Goal: Information Seeking & Learning: Learn about a topic

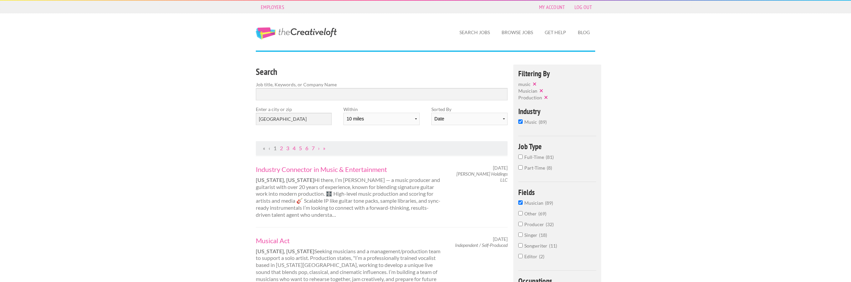
scroll to position [5, 0]
click at [287, 95] on input "Search" at bounding box center [382, 94] width 252 height 12
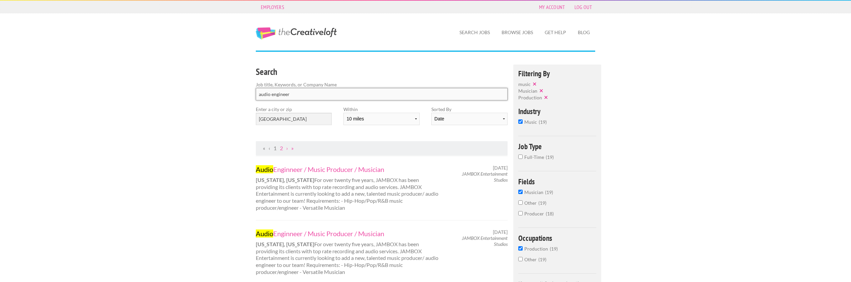
click button "submit" at bounding box center [0, 0] width 0 height 0
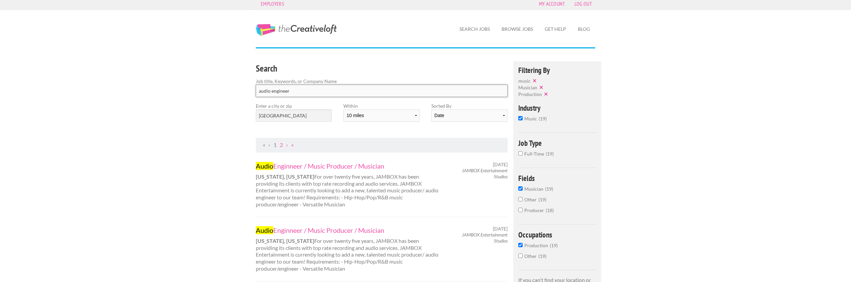
scroll to position [3, 0]
drag, startPoint x: 301, startPoint y: 93, endPoint x: 250, endPoint y: 89, distance: 50.7
click at [250, 89] on div "Search Job title, Keywords, or Company Name audio engineer" at bounding box center [381, 82] width 263 height 41
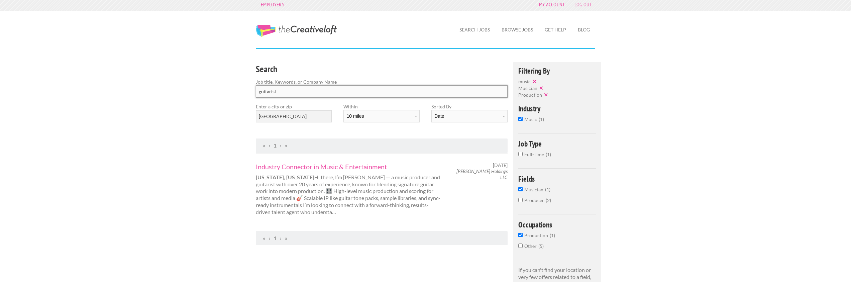
drag, startPoint x: 284, startPoint y: 88, endPoint x: 250, endPoint y: 89, distance: 34.1
click at [250, 89] on div "Search Job title, Keywords, or Company Name guitarist" at bounding box center [381, 82] width 263 height 41
click at [282, 94] on input "guitarist" at bounding box center [382, 91] width 252 height 12
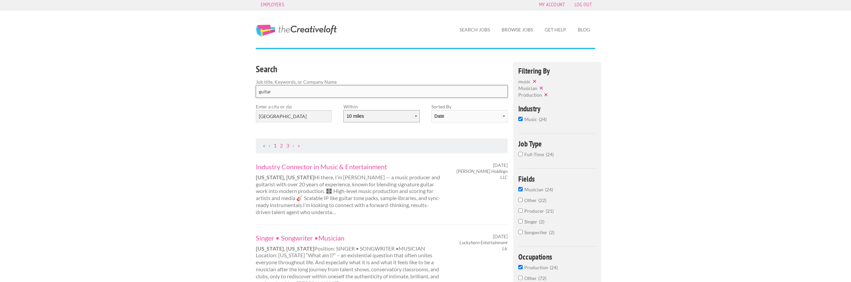
type input "guitar"
click at [417, 117] on select "10 miles 20 miles 50 miles 100 miles 200 miles 300 miles 400 miles 500 miles" at bounding box center [381, 116] width 76 height 12
click at [400, 59] on div at bounding box center [425, 55] width 351 height 14
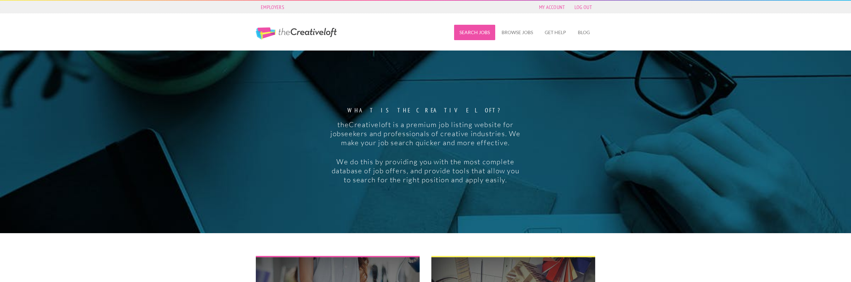
click at [480, 31] on link "Search Jobs" at bounding box center [474, 32] width 41 height 15
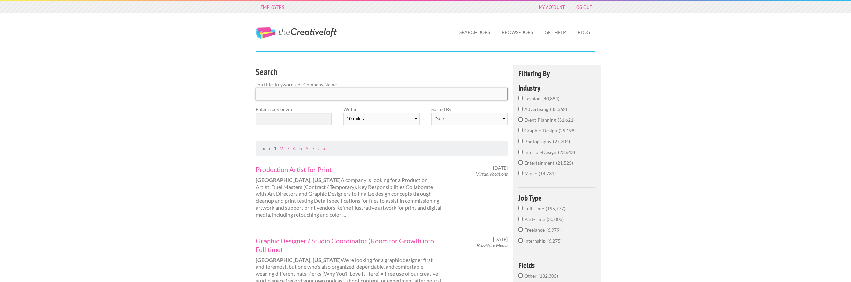
click at [275, 97] on input "Search" at bounding box center [382, 94] width 252 height 12
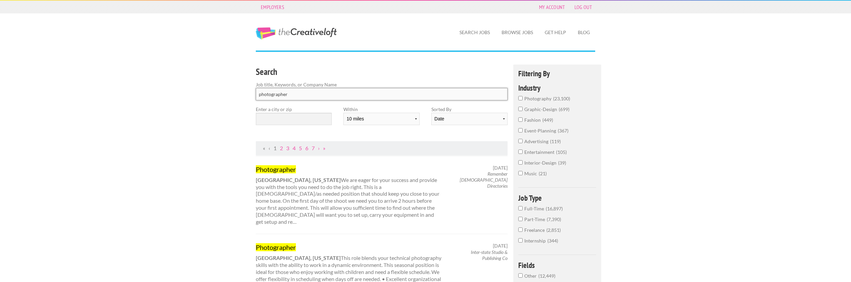
type input "photographer"
click button "submit" at bounding box center [0, 0] width 0 height 0
click at [282, 124] on input "text" at bounding box center [294, 119] width 76 height 12
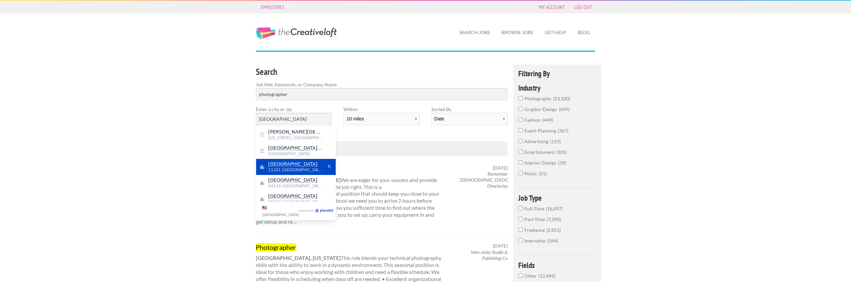
click at [300, 170] on span "11201 United States of America" at bounding box center [295, 170] width 55 height 6
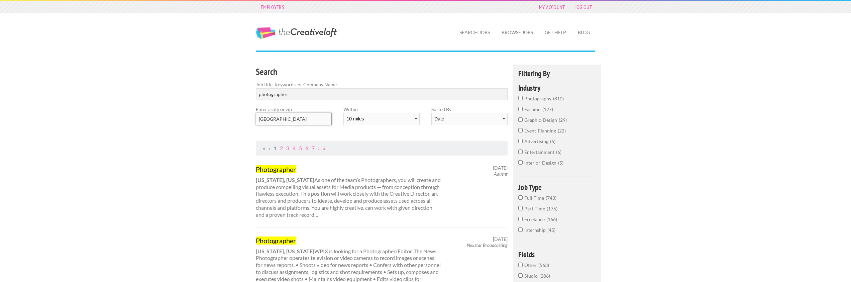
drag, startPoint x: 306, startPoint y: 119, endPoint x: 247, endPoint y: 116, distance: 58.3
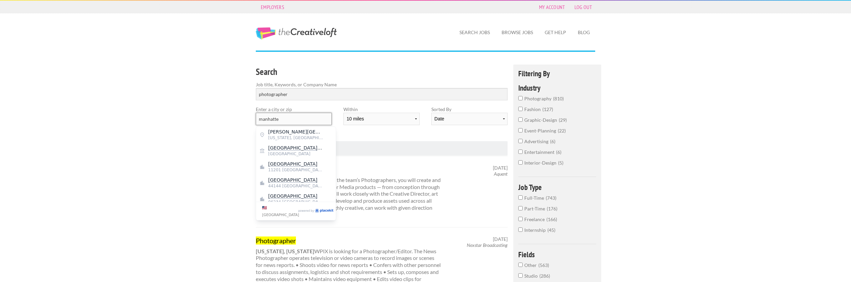
type input "manhatten"
click at [297, 117] on input "manhatten" at bounding box center [294, 119] width 76 height 12
drag, startPoint x: 301, startPoint y: 119, endPoint x: 222, endPoint y: 113, distance: 78.8
click at [311, 116] on input "new york city" at bounding box center [294, 119] width 76 height 12
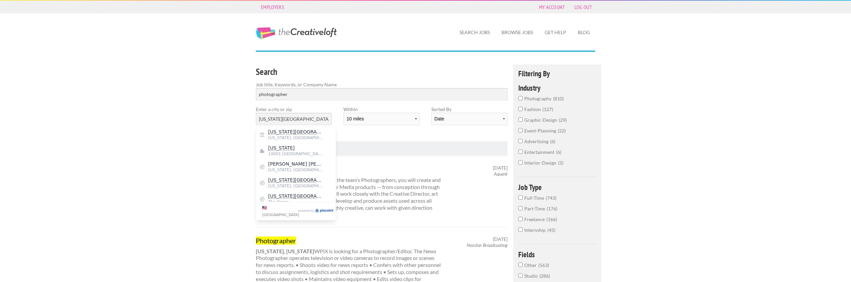
click at [398, 134] on div "Search Job title, Keywords, or Company Name photographer Enter a city or zip ne…" at bounding box center [381, 103] width 263 height 77
click at [316, 121] on input "new york city" at bounding box center [294, 119] width 76 height 12
click at [277, 135] on span "New York, Manhattan" at bounding box center [295, 138] width 55 height 6
type input "New York City Hall"
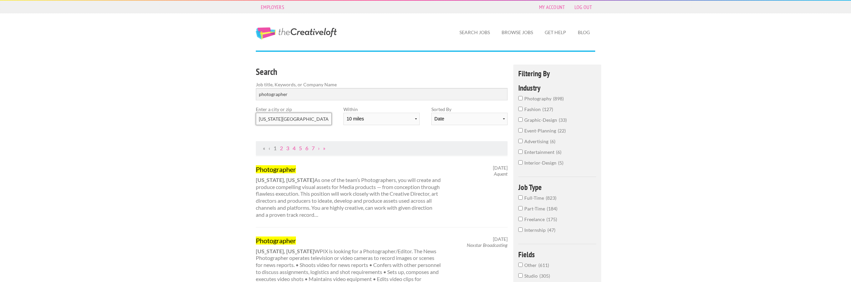
click at [322, 119] on input "New York City Hall" at bounding box center [294, 119] width 76 height 12
